Goal: Task Accomplishment & Management: Use online tool/utility

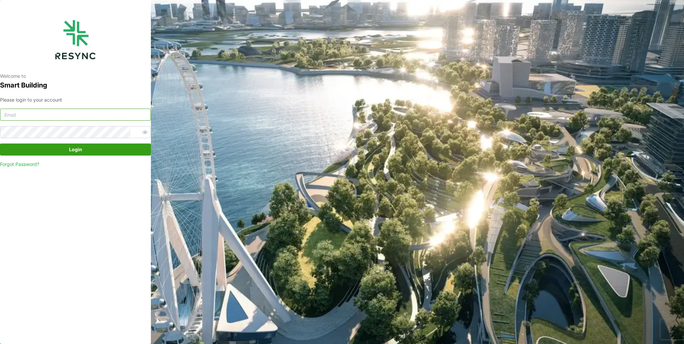
click at [79, 115] on input at bounding box center [75, 115] width 151 height 12
type input "burhanamali.arshad@aumovio.com"
click at [0, 143] on button "Login" at bounding box center [75, 149] width 151 height 12
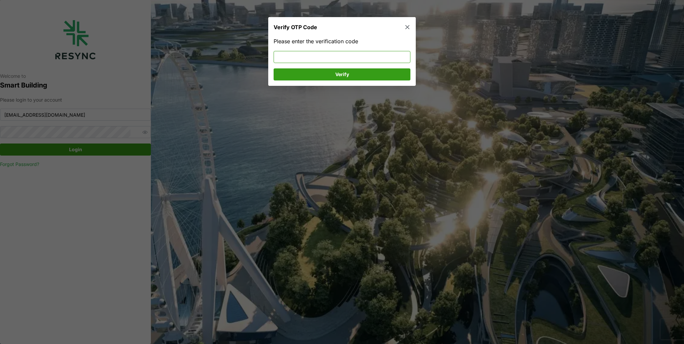
click at [291, 61] on input at bounding box center [342, 57] width 137 height 12
type input "261416"
click at [315, 76] on span "Verify" at bounding box center [342, 74] width 124 height 11
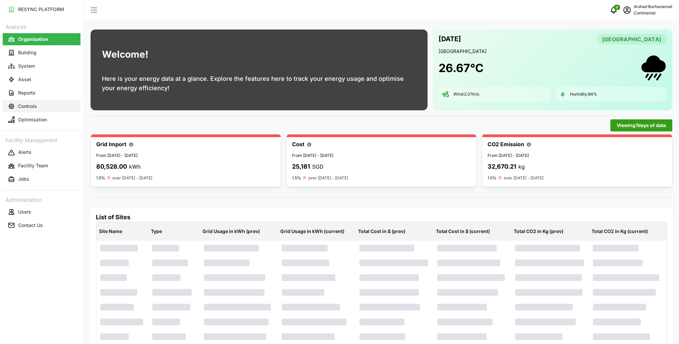
click at [40, 105] on button "Controls" at bounding box center [42, 106] width 78 height 12
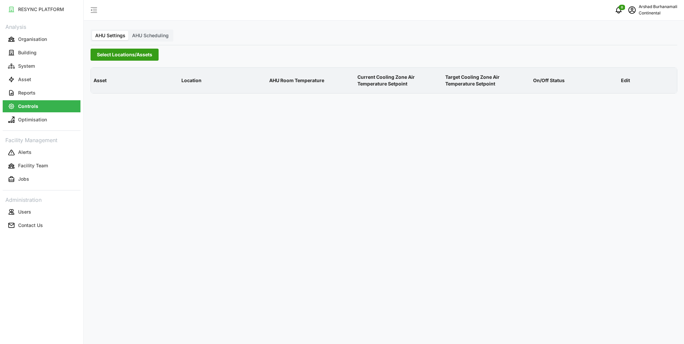
click at [112, 58] on span "Select Locations/Assets" at bounding box center [124, 54] width 55 height 11
click at [99, 84] on polyline at bounding box center [99, 84] width 1 height 3
click at [112, 95] on span "Select CA1" at bounding box center [113, 95] width 4 height 4
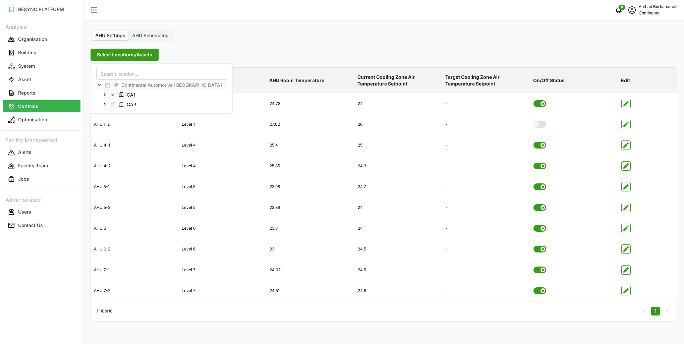
click at [373, 82] on p "Current Cooling Zone Air Temperature Setpoint" at bounding box center [398, 80] width 85 height 24
click at [144, 36] on span "AHU Scheduling" at bounding box center [150, 36] width 37 height 6
click at [129, 31] on input "AHU Scheduling" at bounding box center [129, 31] width 0 height 0
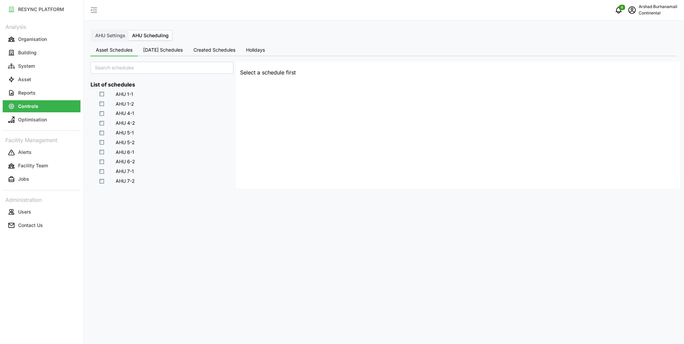
click at [119, 101] on span "AHU 1-2" at bounding box center [125, 104] width 18 height 7
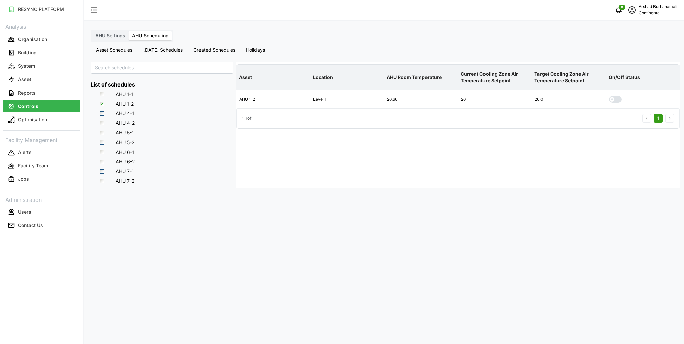
click at [159, 50] on span "[DATE] Schedules" at bounding box center [163, 50] width 40 height 5
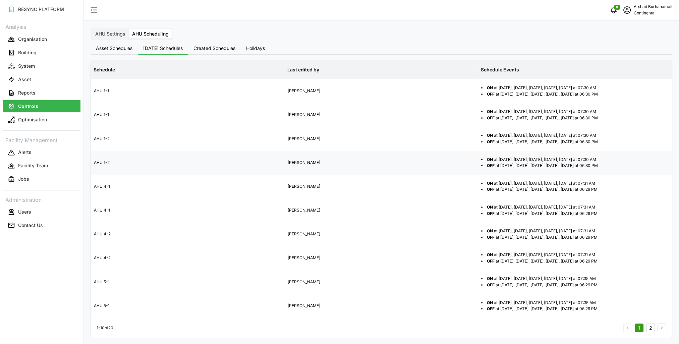
scroll to position [2, 0]
click at [651, 327] on button "2" at bounding box center [650, 327] width 9 height 9
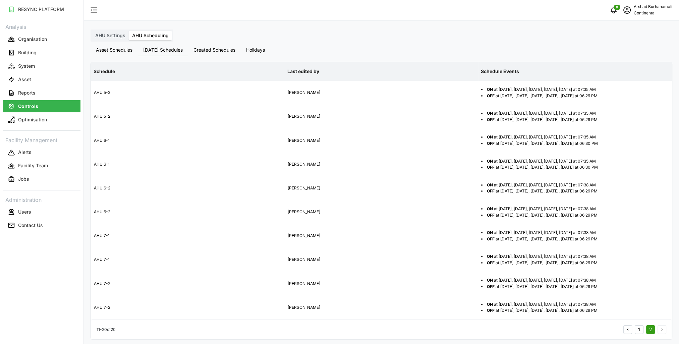
click at [640, 328] on button "1" at bounding box center [639, 329] width 9 height 9
click at [122, 50] on span "Asset Schedules" at bounding box center [114, 50] width 37 height 5
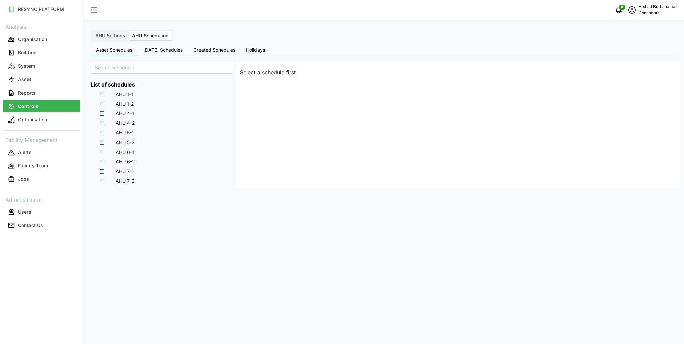
click at [217, 50] on span "Created Schedules" at bounding box center [214, 50] width 42 height 5
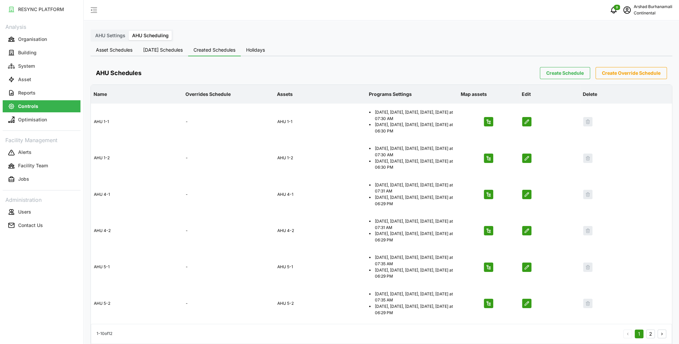
click at [129, 52] on span "Asset Schedules" at bounding box center [114, 50] width 37 height 5
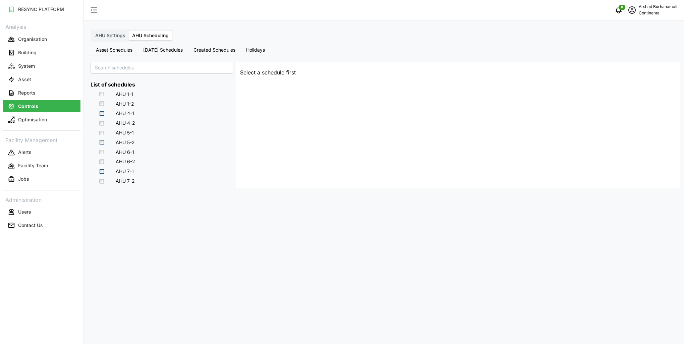
click at [106, 35] on span "AHU Settings" at bounding box center [110, 36] width 30 height 6
click at [92, 31] on input "AHU Settings" at bounding box center [92, 31] width 0 height 0
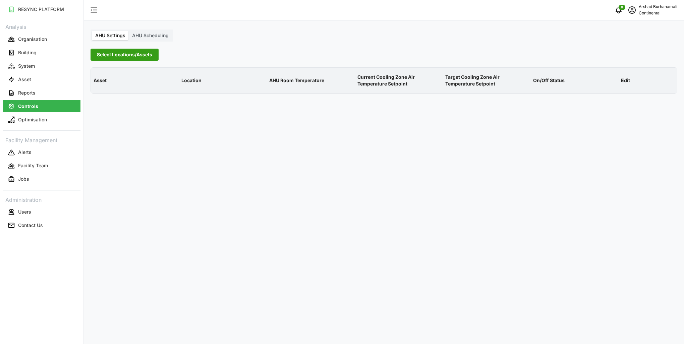
click at [126, 54] on span "Select Locations/Assets" at bounding box center [124, 54] width 55 height 11
click at [93, 86] on div "Continental Automotive Singapore" at bounding box center [162, 78] width 142 height 31
click at [96, 85] on div "Continental Automotive Singapore" at bounding box center [162, 78] width 142 height 31
click at [101, 86] on icon at bounding box center [99, 84] width 5 height 5
click at [113, 97] on span "Select CA1" at bounding box center [113, 95] width 4 height 4
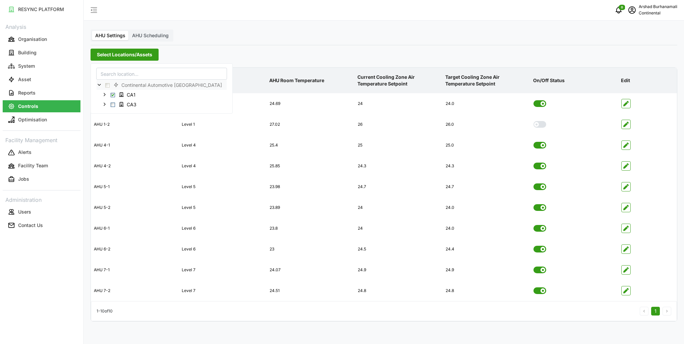
click at [315, 81] on p "AHU Room Temperature" at bounding box center [310, 80] width 85 height 17
click at [115, 55] on span "Select Locations/Assets" at bounding box center [124, 54] width 55 height 11
click at [109, 59] on span "Select Locations/Assets" at bounding box center [124, 54] width 55 height 11
click at [119, 57] on span "Select Locations/Assets" at bounding box center [124, 54] width 55 height 11
click at [95, 67] on div at bounding box center [96, 67] width 11 height 9
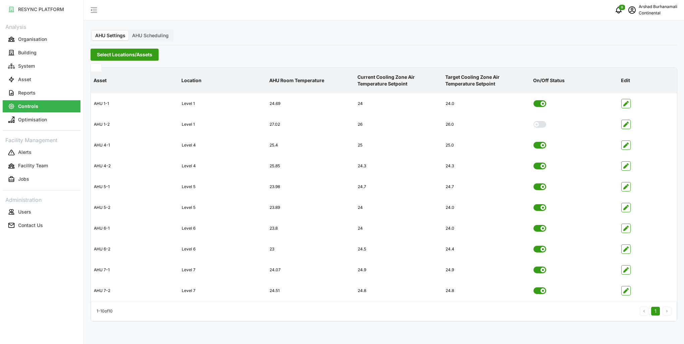
click at [143, 37] on span "AHU Scheduling" at bounding box center [150, 36] width 37 height 6
click at [129, 31] on input "AHU Scheduling" at bounding box center [129, 31] width 0 height 0
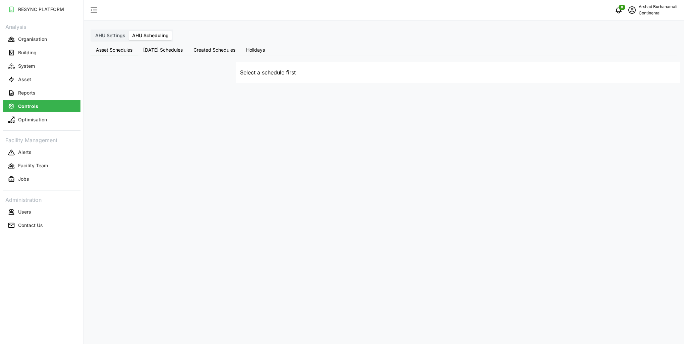
click at [109, 35] on span "AHU Settings" at bounding box center [110, 36] width 30 height 6
click at [92, 31] on input "AHU Settings" at bounding box center [92, 31] width 0 height 0
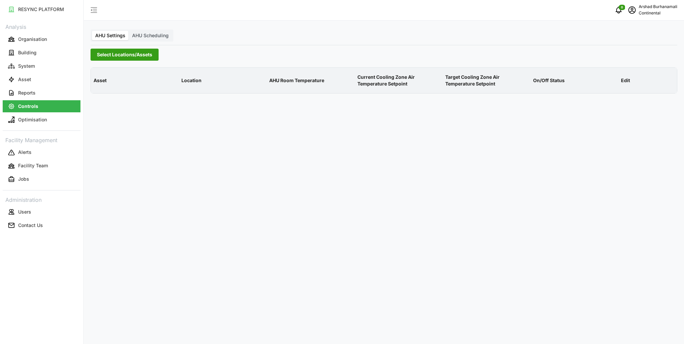
click at [102, 57] on span "Select Locations/Assets" at bounding box center [124, 54] width 55 height 11
click at [33, 74] on button "Asset" at bounding box center [42, 79] width 78 height 12
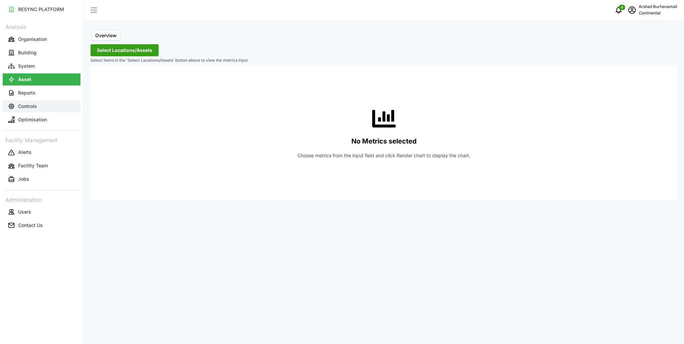
click at [31, 103] on p "Controls" at bounding box center [27, 106] width 19 height 7
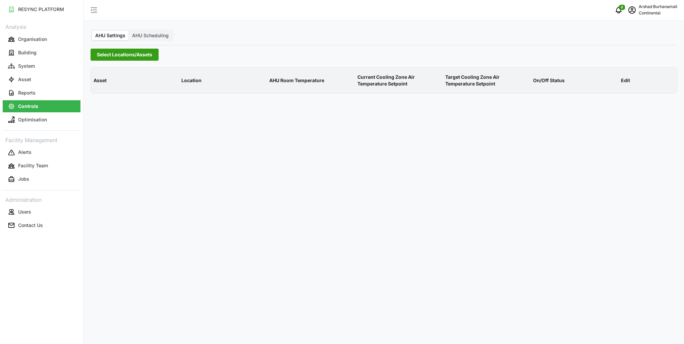
click at [121, 56] on span "Select Locations/Assets" at bounding box center [124, 54] width 55 height 11
click at [96, 67] on div at bounding box center [96, 67] width 11 height 9
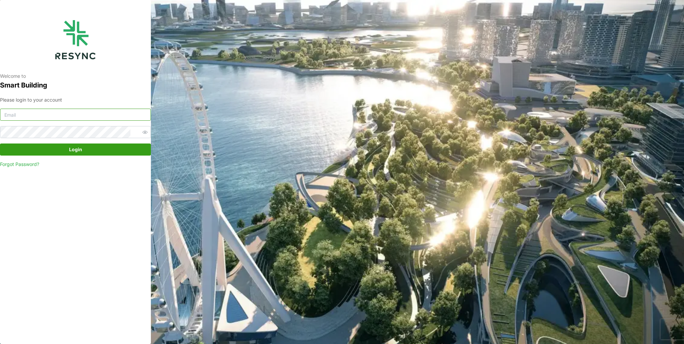
click at [66, 116] on input at bounding box center [75, 115] width 151 height 12
type input "[EMAIL_ADDRESS][DOMAIN_NAME]"
click at [0, 143] on button "Login" at bounding box center [75, 149] width 151 height 12
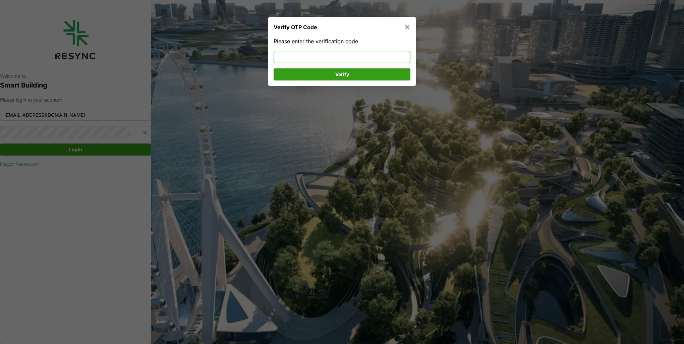
click at [290, 59] on input at bounding box center [342, 57] width 137 height 12
type input "358275"
click at [346, 71] on span "Verify" at bounding box center [342, 74] width 14 height 11
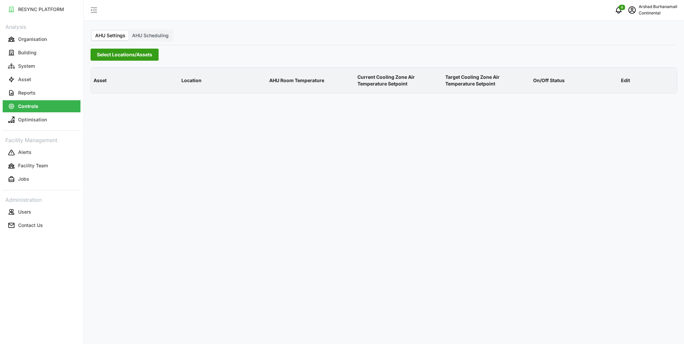
click at [120, 54] on span "Select Locations/Assets" at bounding box center [124, 54] width 55 height 11
click at [98, 84] on icon at bounding box center [99, 84] width 5 height 5
click at [115, 95] on span "Select CA1" at bounding box center [113, 95] width 4 height 4
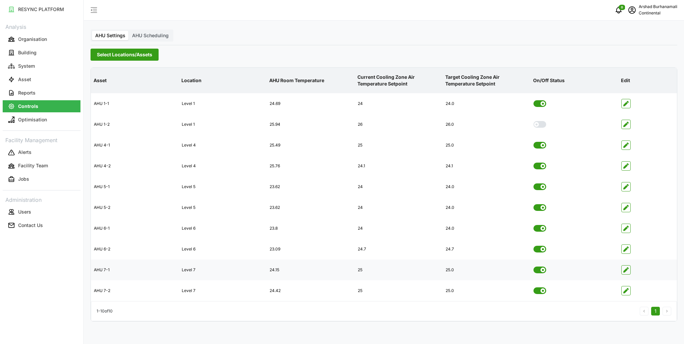
click at [626, 272] on icon "button" at bounding box center [625, 269] width 5 height 5
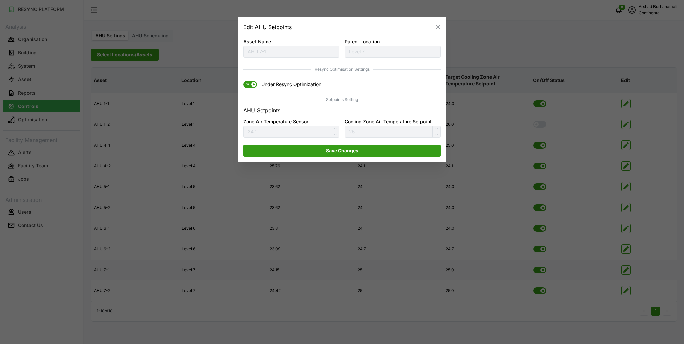
click at [251, 87] on span "ON" at bounding box center [247, 84] width 8 height 7
click at [243, 81] on input "ON Under Resync Optimization" at bounding box center [243, 81] width 0 height 0
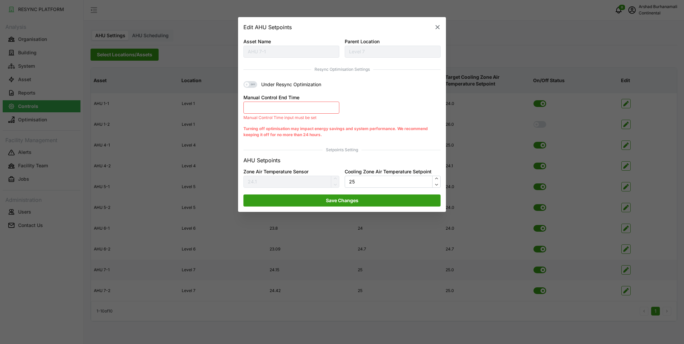
click at [309, 112] on button "Manual Control End Time" at bounding box center [291, 108] width 96 height 12
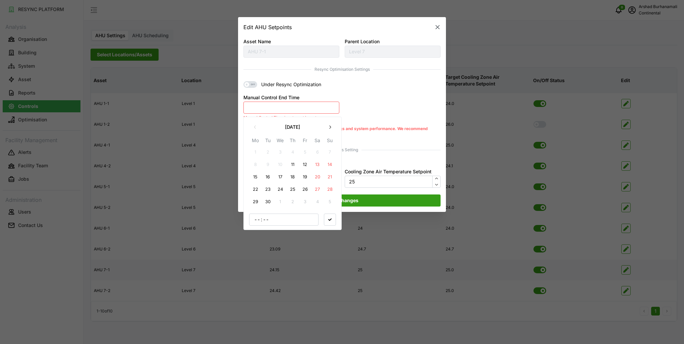
click at [295, 164] on button "11" at bounding box center [293, 165] width 12 height 12
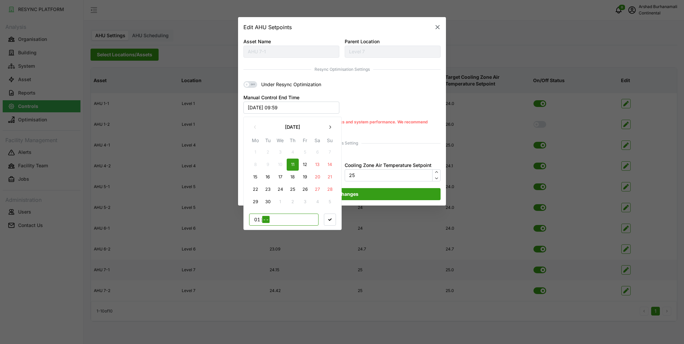
type input "11"
type input "00"
click at [257, 221] on input "11" at bounding box center [256, 219] width 7 height 7
type input "12"
click at [328, 218] on icon "button" at bounding box center [329, 219] width 3 height 3
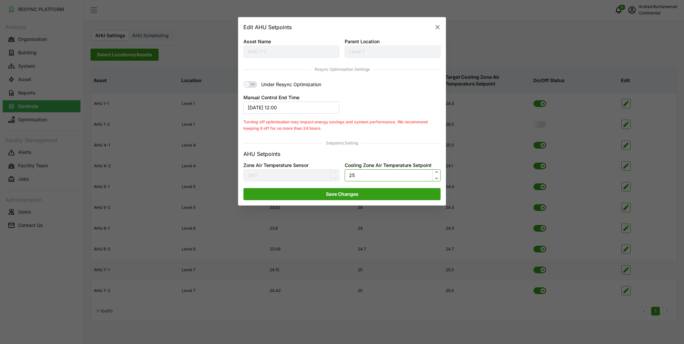
click at [365, 172] on input "25" at bounding box center [393, 175] width 96 height 12
click at [365, 177] on input "24.5" at bounding box center [393, 175] width 96 height 12
type input "24.5"
click at [368, 193] on span "Save Changes" at bounding box center [342, 193] width 184 height 11
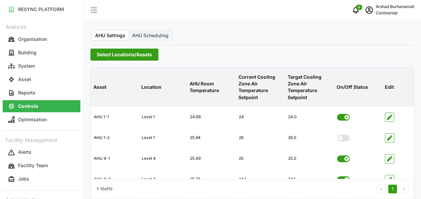
click at [133, 56] on span "Select Locations/Assets" at bounding box center [124, 54] width 55 height 11
click at [117, 55] on span "Select Locations/Assets" at bounding box center [124, 54] width 55 height 11
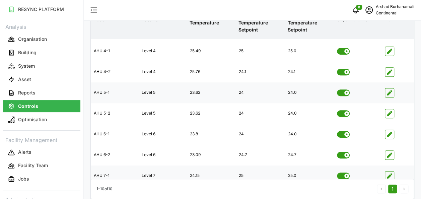
scroll to position [75, 0]
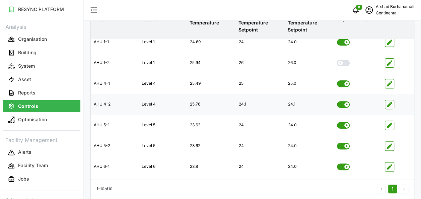
click at [392, 107] on icon "button" at bounding box center [389, 104] width 5 height 5
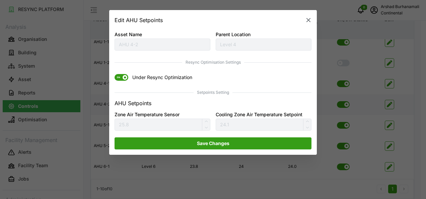
click at [309, 20] on icon "button" at bounding box center [309, 20] width 4 height 4
